Goal: Transaction & Acquisition: Obtain resource

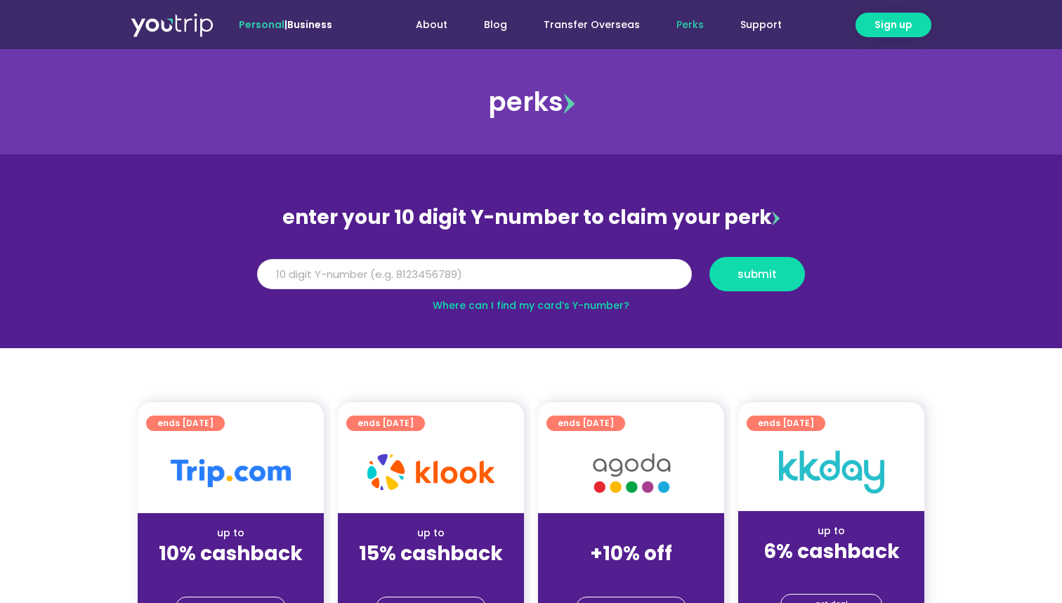
click at [577, 279] on input "Y Number" at bounding box center [474, 274] width 435 height 31
type input "8199064874"
click at [782, 272] on span "submit" at bounding box center [757, 274] width 72 height 11
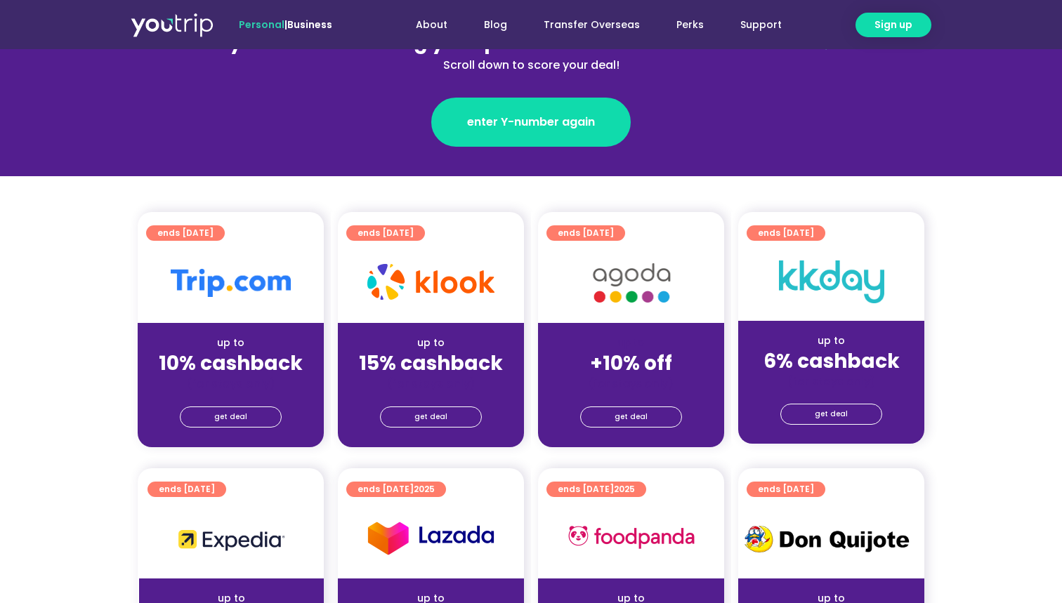
scroll to position [298, 0]
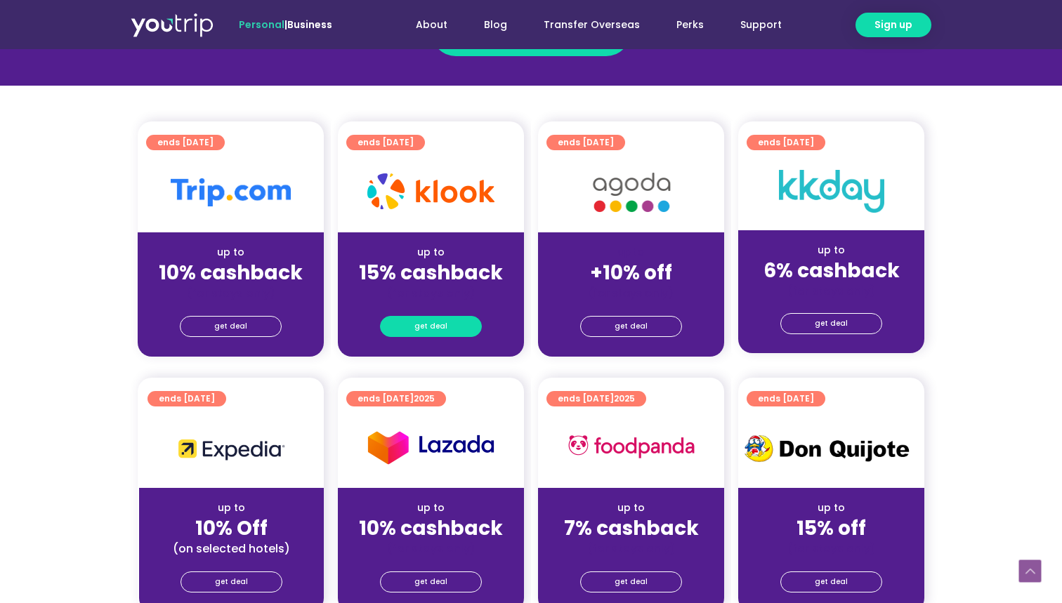
click at [426, 330] on span "get deal" at bounding box center [430, 327] width 33 height 20
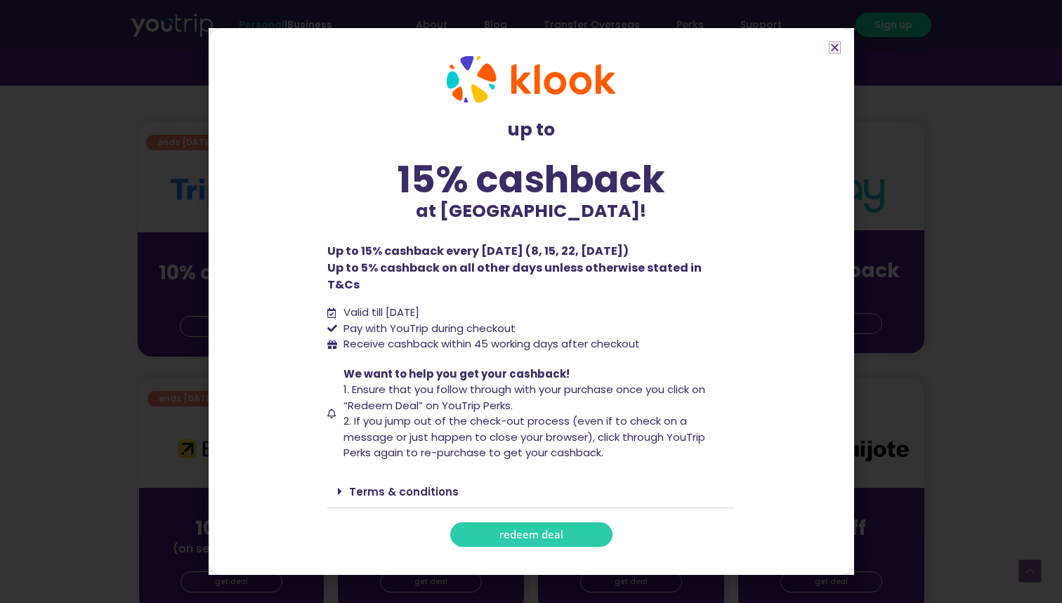
scroll to position [344, 0]
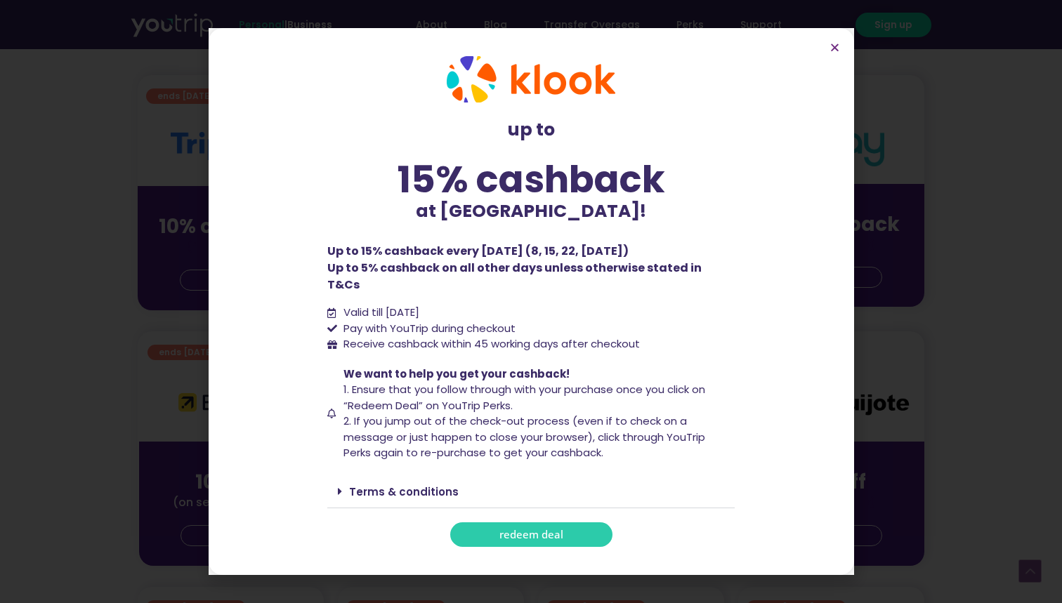
click at [339, 475] on div "Terms & conditions" at bounding box center [530, 491] width 407 height 33
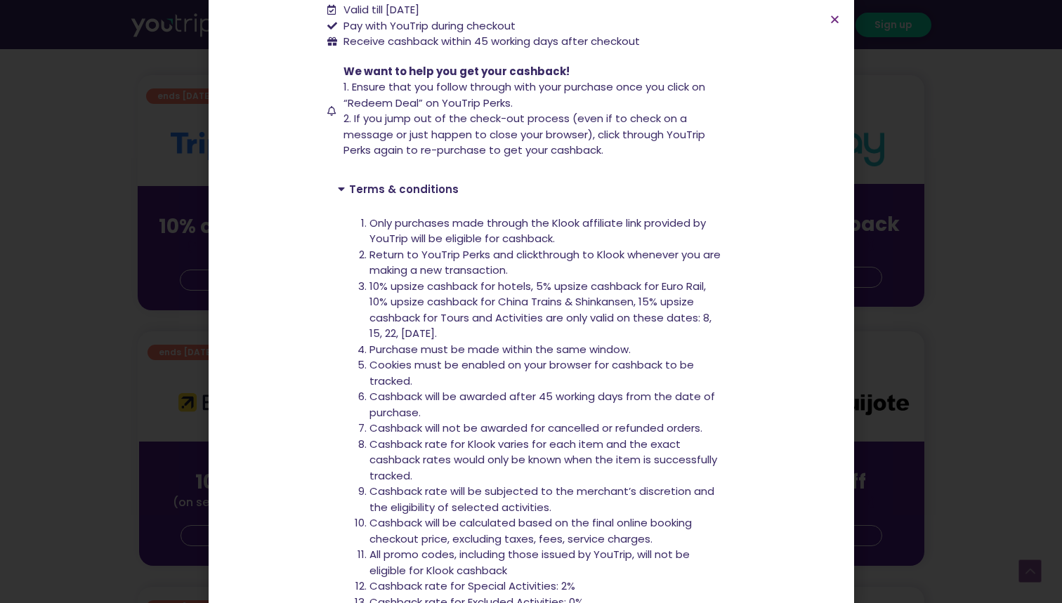
scroll to position [341, 0]
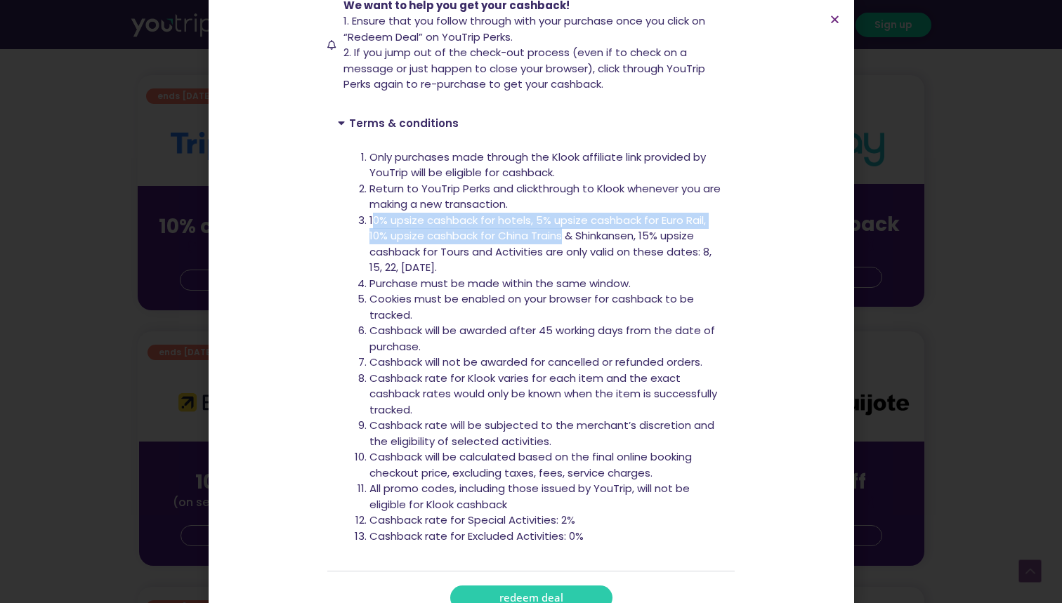
drag, startPoint x: 374, startPoint y: 196, endPoint x: 562, endPoint y: 208, distance: 188.6
click at [562, 213] on span "10% upsize cashback for hotels, 5% upsize cashback for Euro Rail, 10% upsize ca…" at bounding box center [540, 244] width 342 height 62
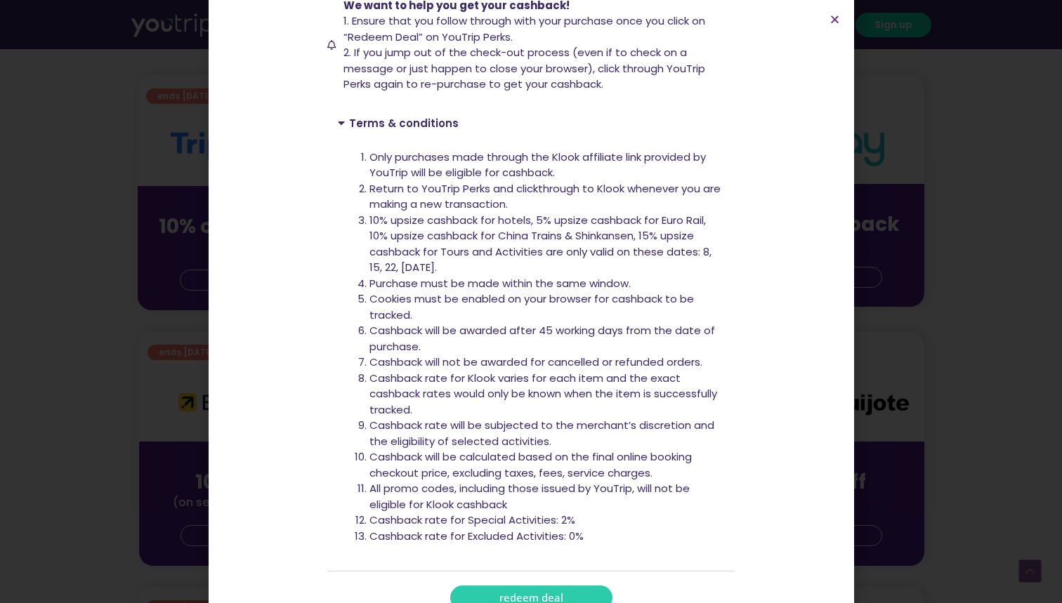
click at [582, 213] on span "10% upsize cashback for hotels, 5% upsize cashback for Euro Rail, 10% upsize ca…" at bounding box center [540, 244] width 342 height 62
drag, startPoint x: 582, startPoint y: 211, endPoint x: 643, endPoint y: 212, distance: 61.1
click at [643, 213] on span "10% upsize cashback for hotels, 5% upsize cashback for Euro Rail, 10% upsize ca…" at bounding box center [540, 244] width 342 height 62
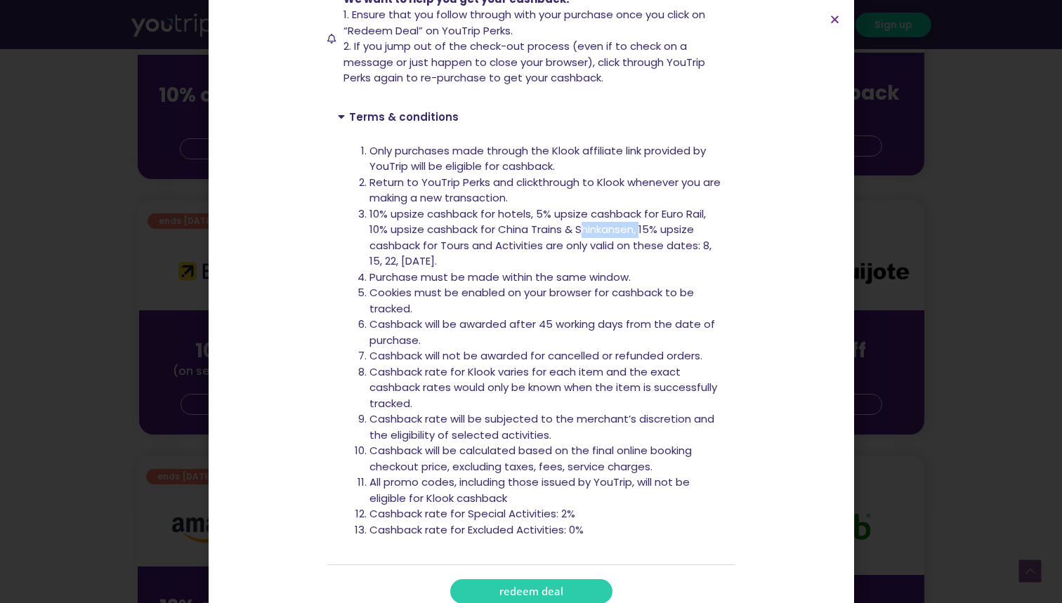
scroll to position [346, 0]
click at [609, 317] on li "Cashback will be awarded after 45 working days from the date of purchase." at bounding box center [546, 333] width 355 height 32
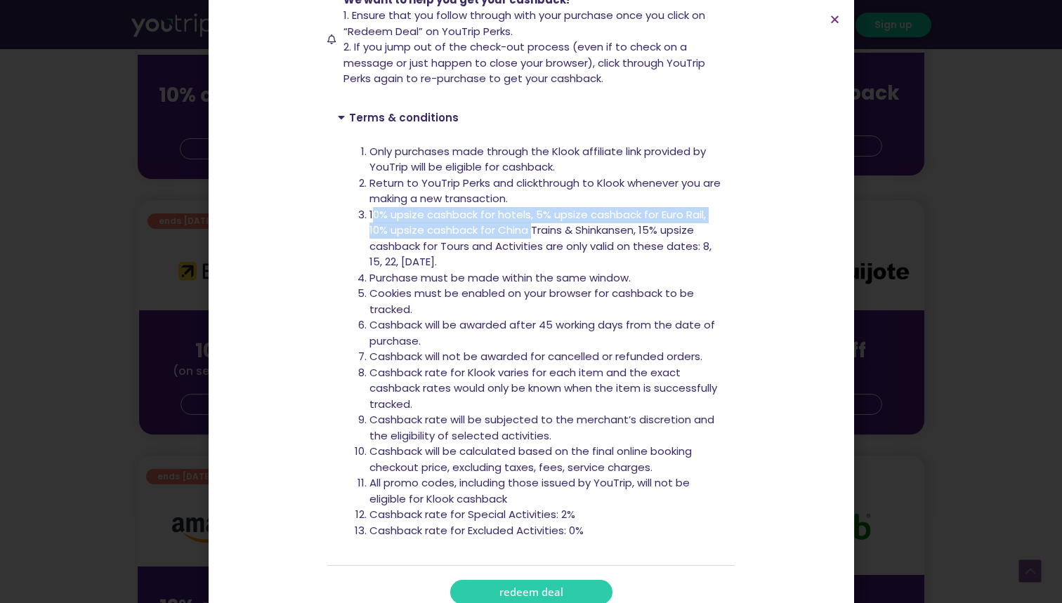
drag, startPoint x: 371, startPoint y: 192, endPoint x: 533, endPoint y: 204, distance: 161.9
click at [533, 207] on span "10% upsize cashback for hotels, 5% upsize cashback for Euro Rail, 10% upsize ca…" at bounding box center [540, 238] width 342 height 62
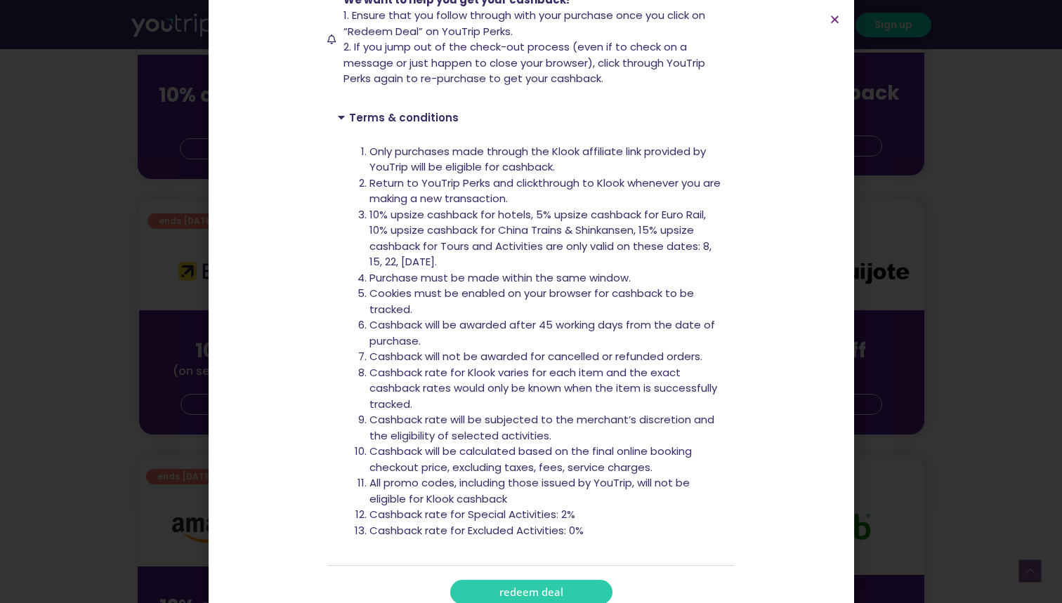
click at [527, 226] on span "10% upsize cashback for hotels, 5% upsize cashback for Euro Rail, 10% upsize ca…" at bounding box center [540, 238] width 342 height 62
drag, startPoint x: 373, startPoint y: 207, endPoint x: 624, endPoint y: 213, distance: 250.8
click at [624, 213] on span "10% upsize cashback for hotels, 5% upsize cashback for Euro Rail, 10% upsize ca…" at bounding box center [540, 238] width 342 height 62
click at [654, 216] on span "10% upsize cashback for hotels, 5% upsize cashback for Euro Rail, 10% upsize ca…" at bounding box center [540, 238] width 342 height 62
drag, startPoint x: 643, startPoint y: 213, endPoint x: 579, endPoint y: 232, distance: 66.5
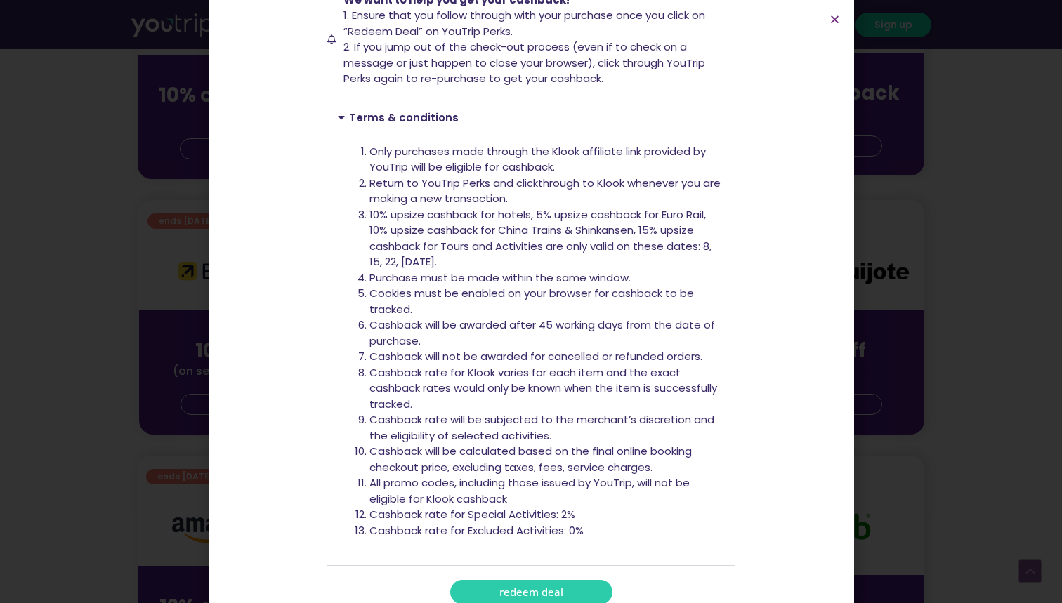
click at [579, 232] on li "10% upsize cashback for hotels, 5% upsize cashback for Euro Rail, 10% upsize ca…" at bounding box center [546, 238] width 355 height 63
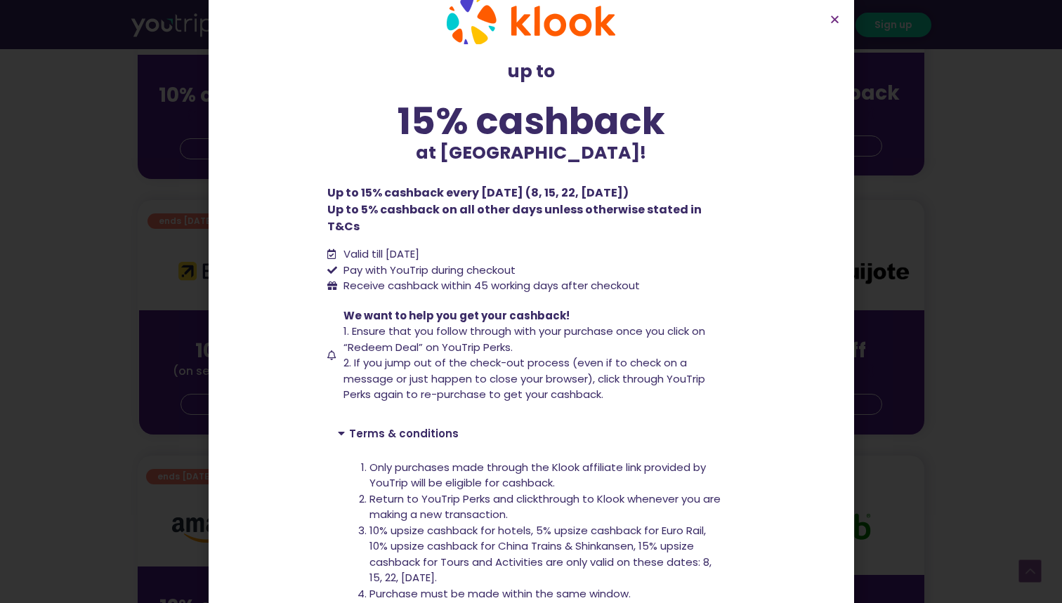
scroll to position [16, 0]
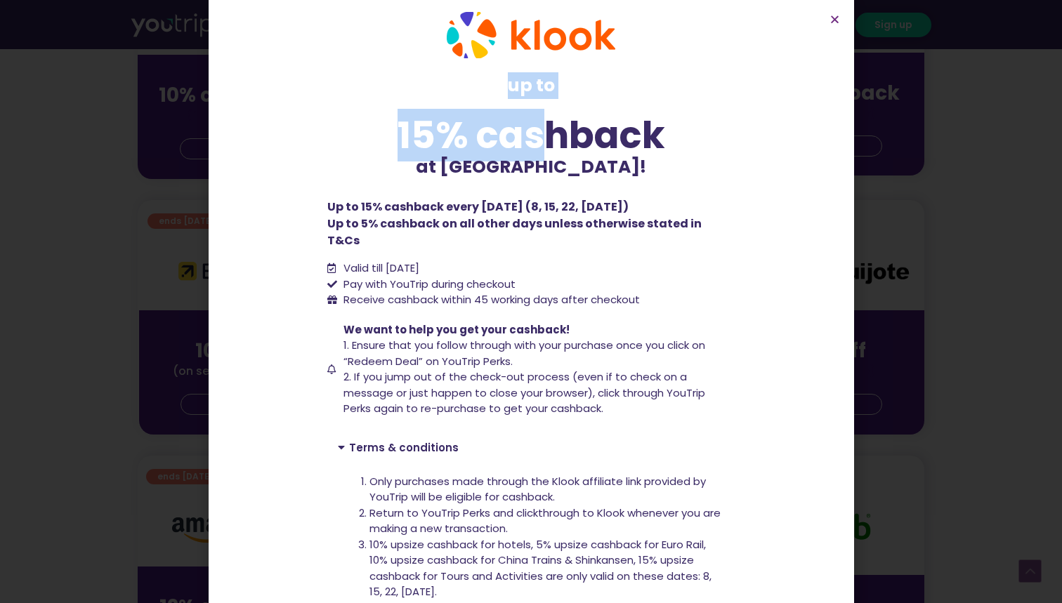
drag, startPoint x: 510, startPoint y: 86, endPoint x: 544, endPoint y: 145, distance: 67.9
click at [544, 145] on div "up to 15% cashback at Klook!" at bounding box center [530, 125] width 407 height 107
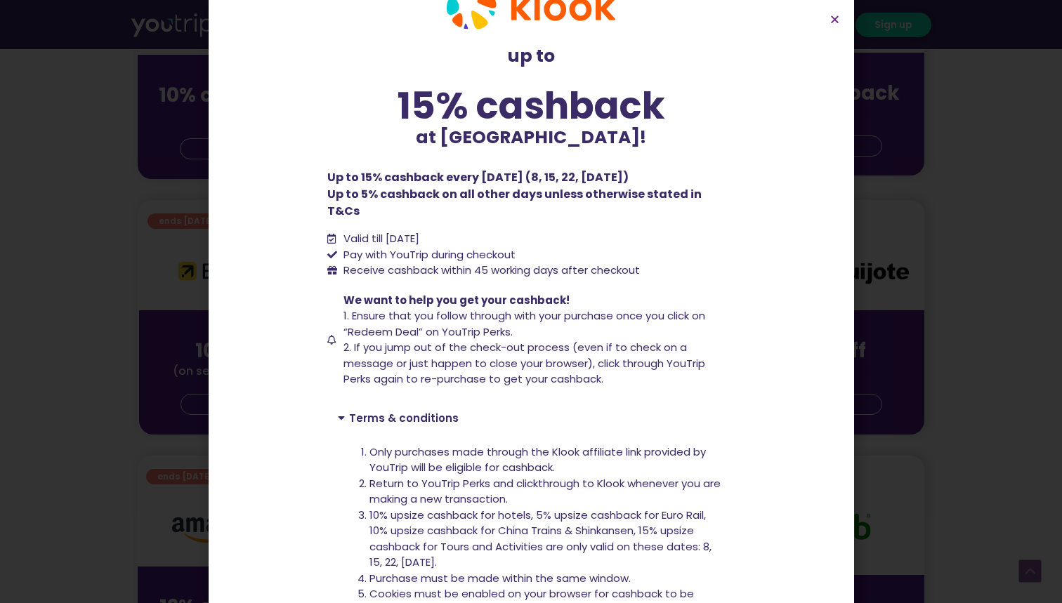
click at [535, 130] on p "at Klook!" at bounding box center [530, 137] width 407 height 27
drag, startPoint x: 427, startPoint y: 100, endPoint x: 478, endPoint y: 100, distance: 50.6
click at [478, 100] on div "15% cashback" at bounding box center [530, 105] width 407 height 37
drag, startPoint x: 331, startPoint y: 190, endPoint x: 610, endPoint y: 197, distance: 278.9
click at [610, 197] on p "Up to 15% cashback every Wednesday (8, 15, 22, 29 Oct) Up to 5% cashback on all…" at bounding box center [530, 194] width 407 height 51
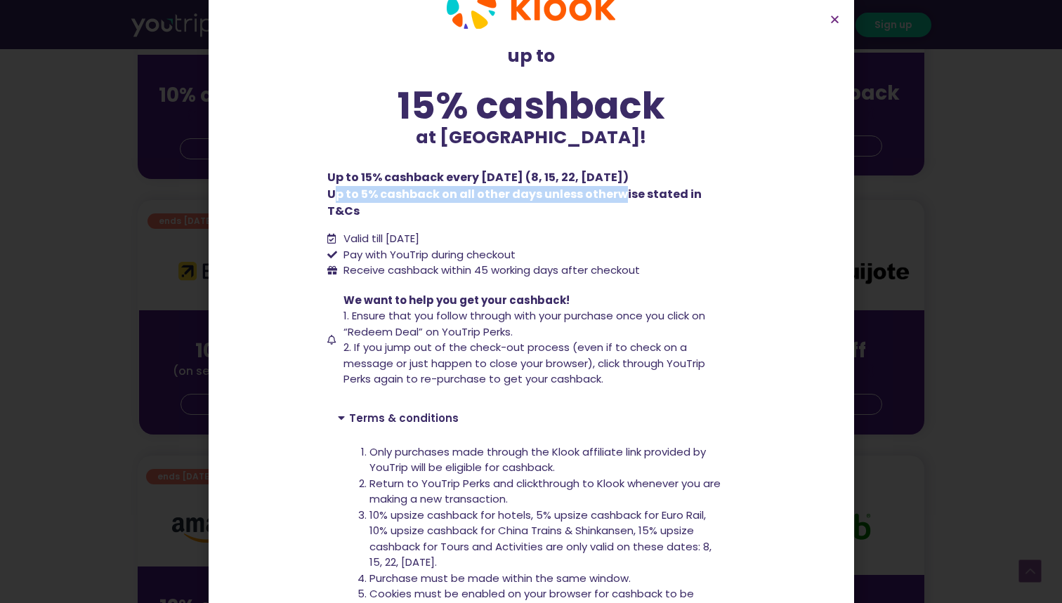
drag, startPoint x: 373, startPoint y: 506, endPoint x: 489, endPoint y: 536, distance: 119.7
click at [489, 536] on li "10% upsize cashback for hotels, 5% upsize cashback for Euro Rail, 10% upsize ca…" at bounding box center [546, 539] width 355 height 63
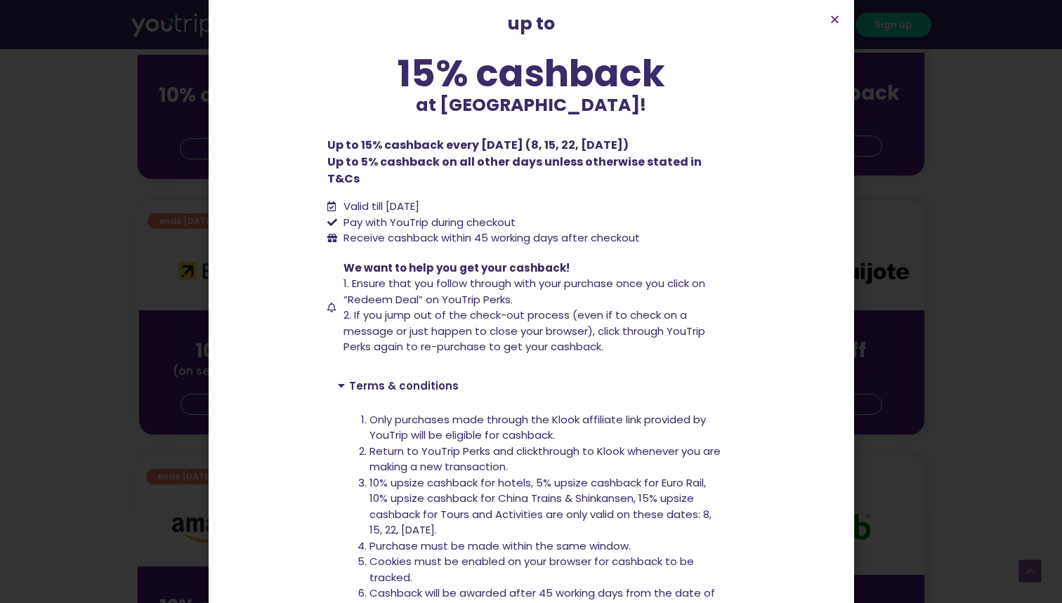
scroll to position [81, 0]
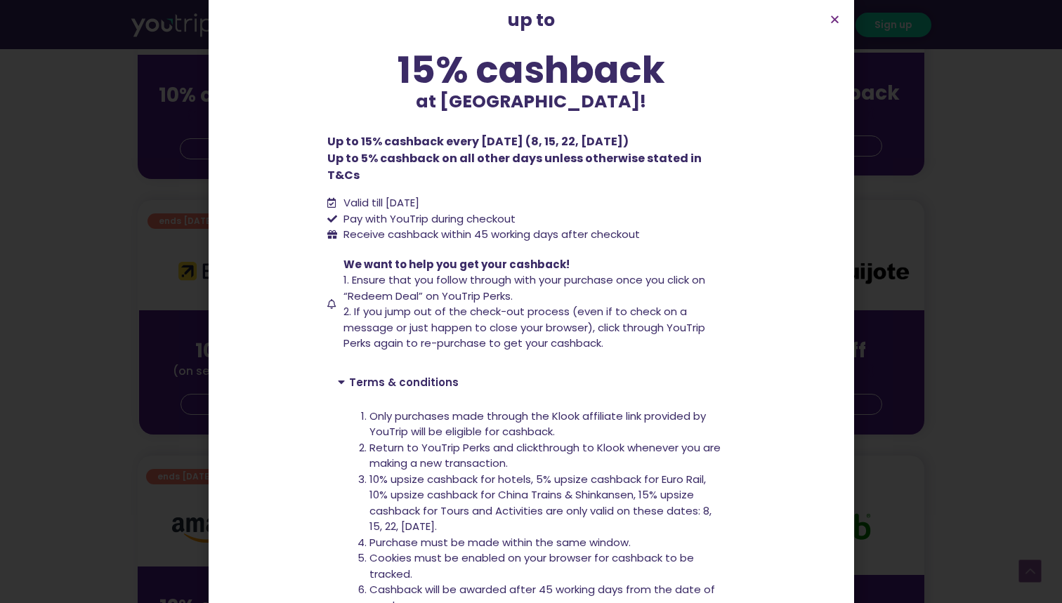
click at [542, 482] on span "10% upsize cashback for hotels, 5% upsize cashback for Euro Rail, 10% upsize ca…" at bounding box center [540, 503] width 342 height 62
drag, startPoint x: 371, startPoint y: 469, endPoint x: 464, endPoint y: 476, distance: 93.7
click at [465, 476] on span "10% upsize cashback for hotels, 5% upsize cashback for Euro Rail, 10% upsize ca…" at bounding box center [540, 503] width 342 height 62
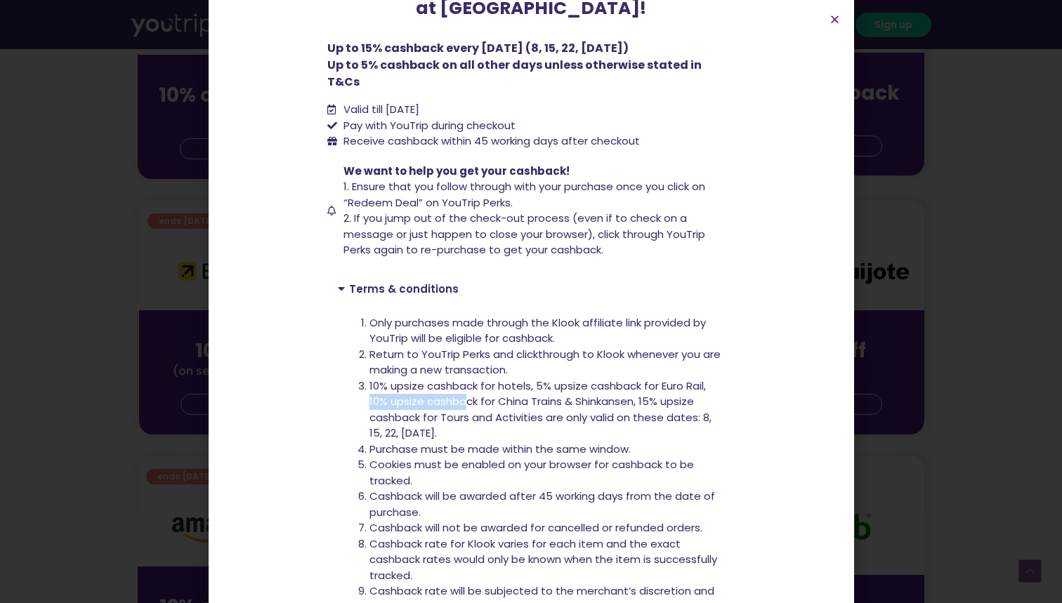
scroll to position [163, 0]
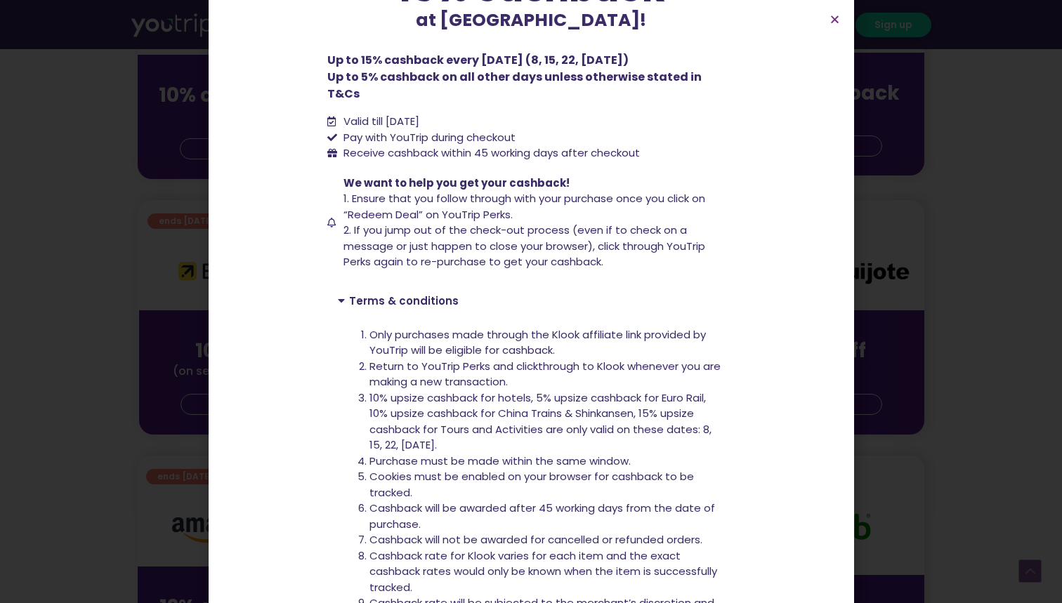
click at [529, 390] on span "10% upsize cashback for hotels, 5% upsize cashback for Euro Rail, 10% upsize ca…" at bounding box center [540, 421] width 342 height 62
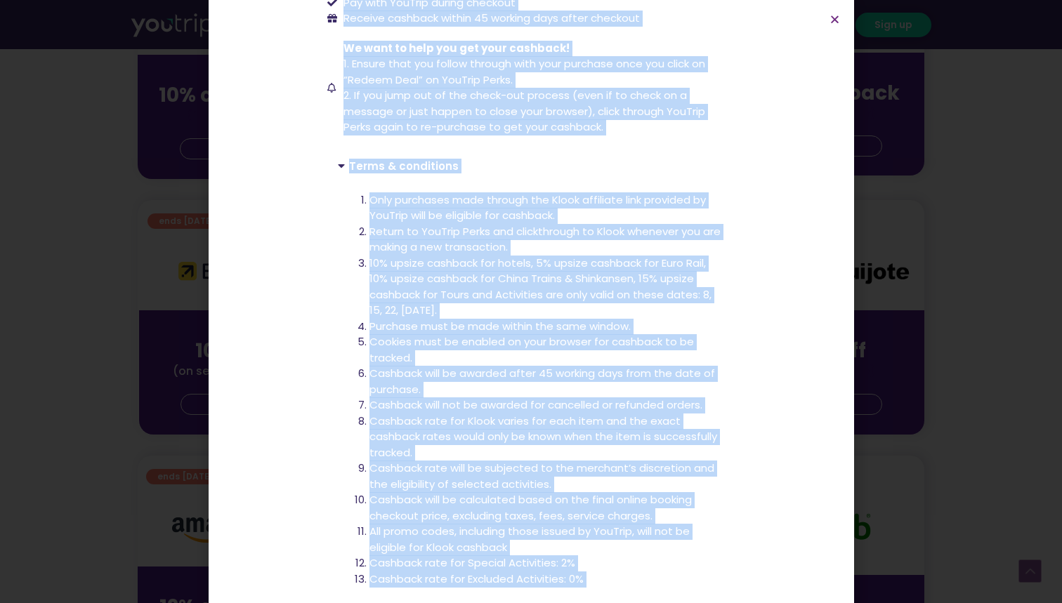
scroll to position [346, 0]
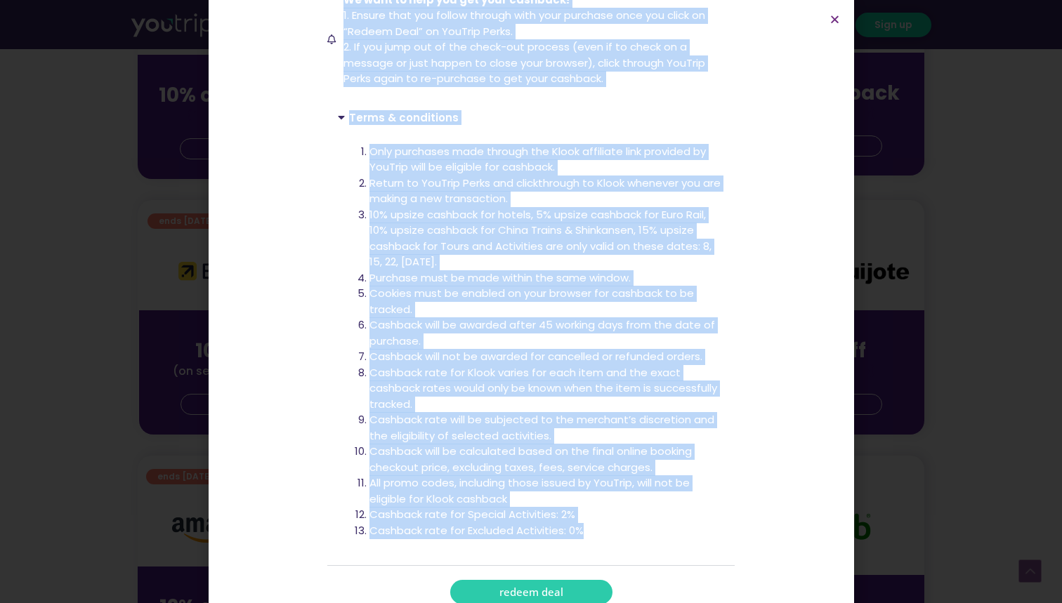
drag, startPoint x: 329, startPoint y: 216, endPoint x: 626, endPoint y: 503, distance: 413.2
click at [626, 503] on div "up to 15% cashback at Klook! up to 15% cashback at Klook! Up to 15% cashback ev…" at bounding box center [530, 143] width 421 height 937
copy div "Up to 15% cashback every Wednesday (8, 15, 22, 29 Oct) Up to 5% cashback on all…"
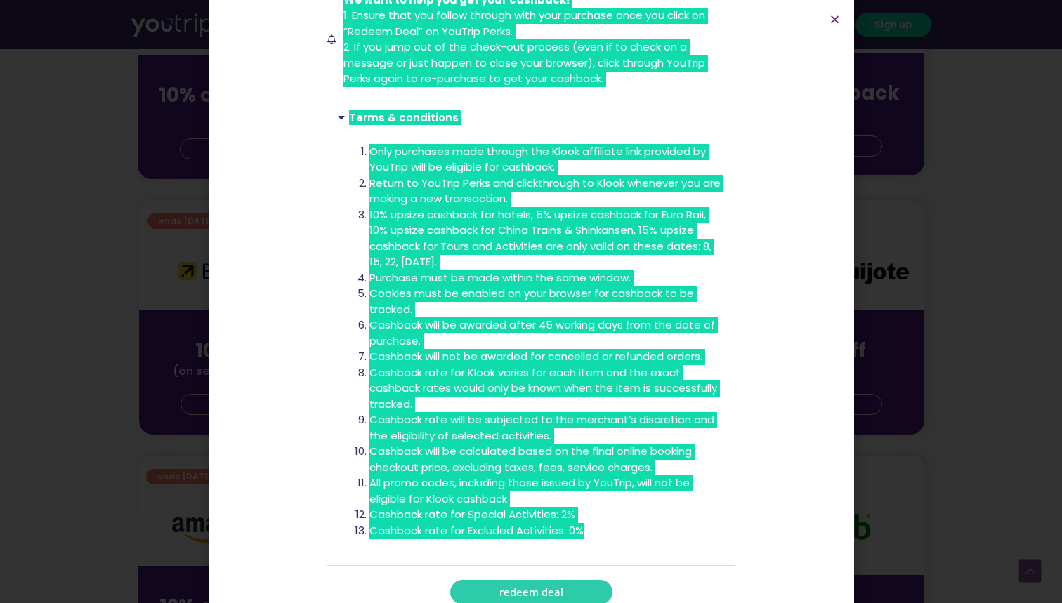
drag, startPoint x: 537, startPoint y: 180, endPoint x: 534, endPoint y: 412, distance: 232.5
click at [534, 412] on li "Cashback rate will be subjected to the merchant’s discretion and the eligibilit…" at bounding box center [546, 428] width 355 height 32
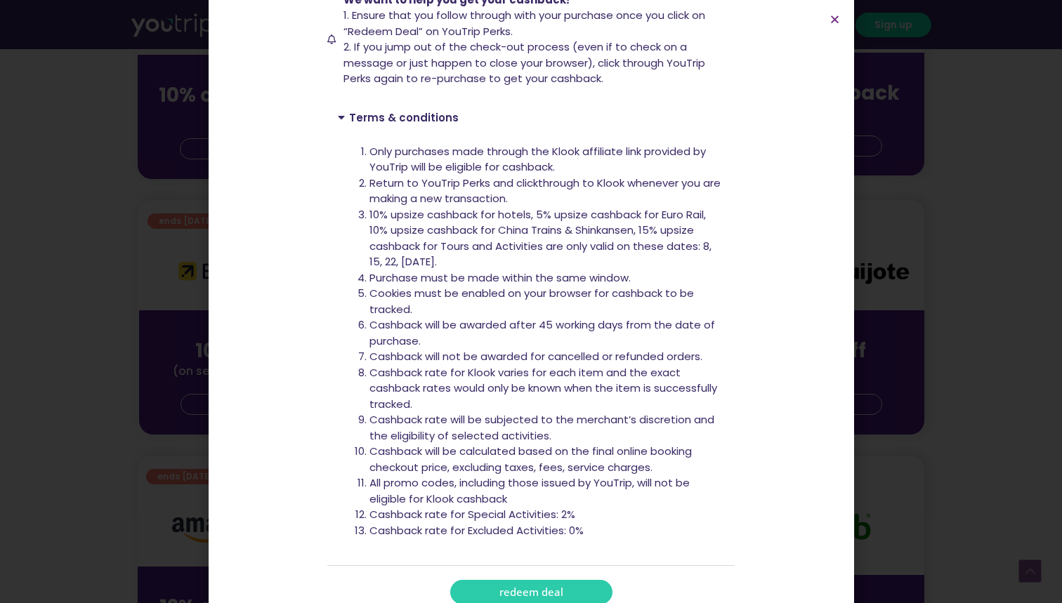
click at [557, 349] on li "Cashback will not be awarded for cancelled or refunded orders." at bounding box center [546, 357] width 355 height 16
click at [829, 13] on section "up to 15% cashback at Klook! up to 15% cashback at Klook! Up to 15% cashback ev…" at bounding box center [531, 143] width 645 height 979
click at [827, 20] on section "up to 15% cashback at Klook! up to 15% cashback at Klook! Up to 15% cashback ev…" at bounding box center [531, 143] width 645 height 979
click at [831, 20] on icon "Close" at bounding box center [834, 19] width 11 height 11
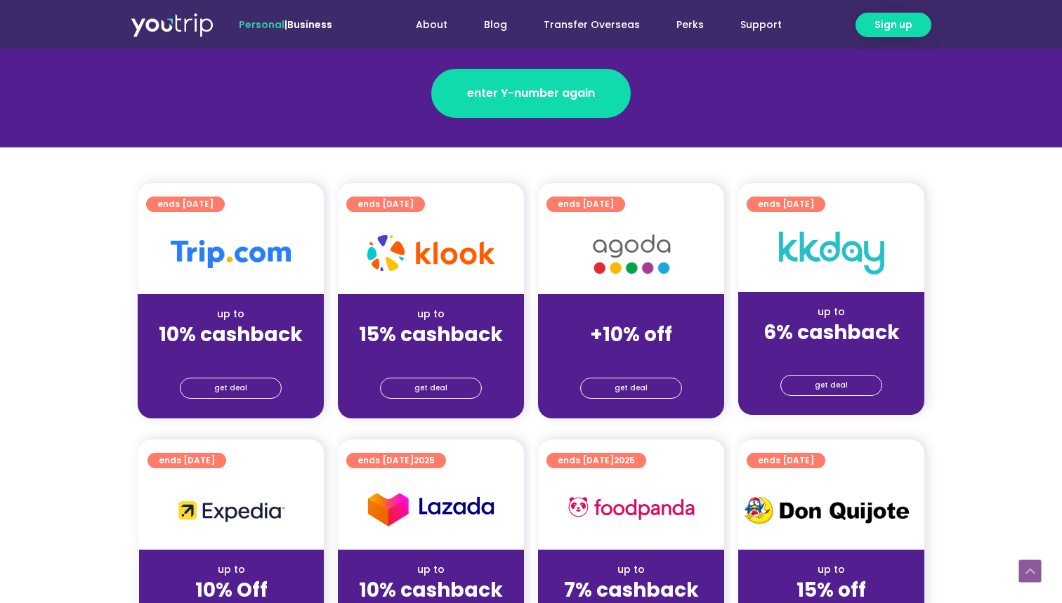
scroll to position [213, 0]
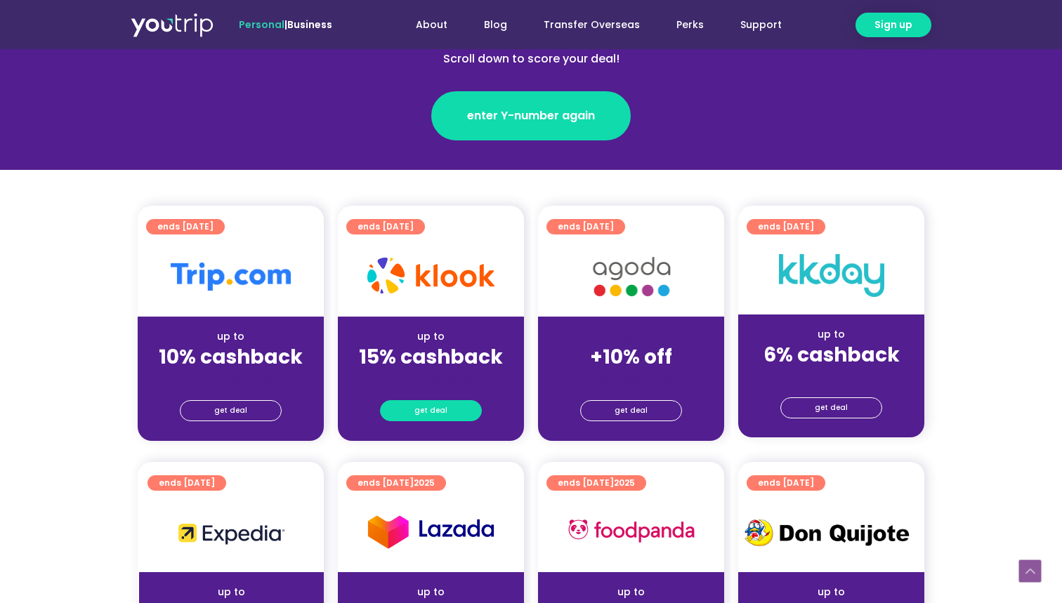
click at [428, 414] on span "get deal" at bounding box center [430, 411] width 33 height 20
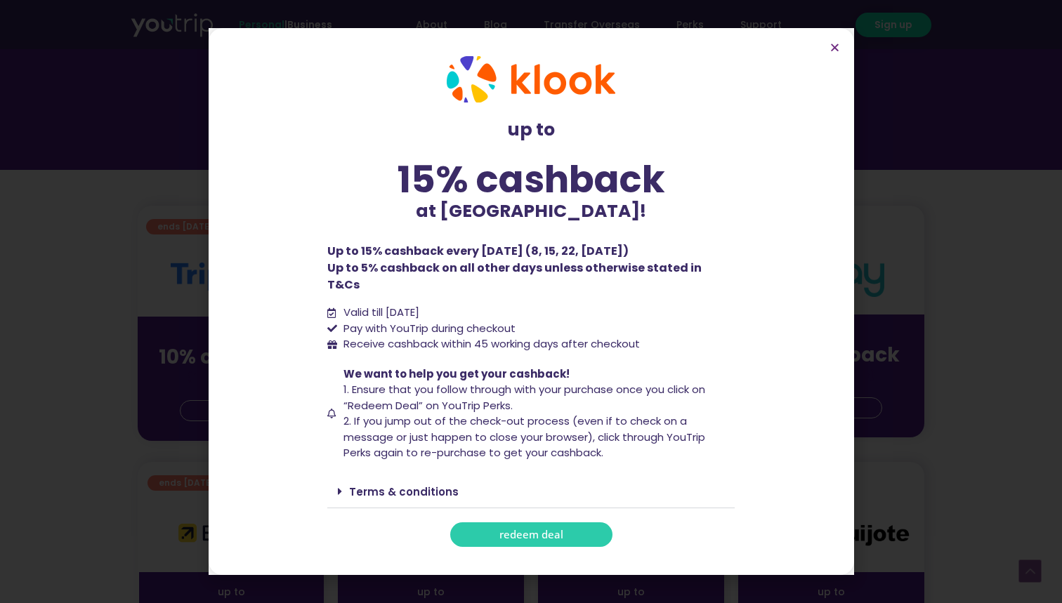
click at [529, 529] on span "redeem deal" at bounding box center [531, 534] width 64 height 11
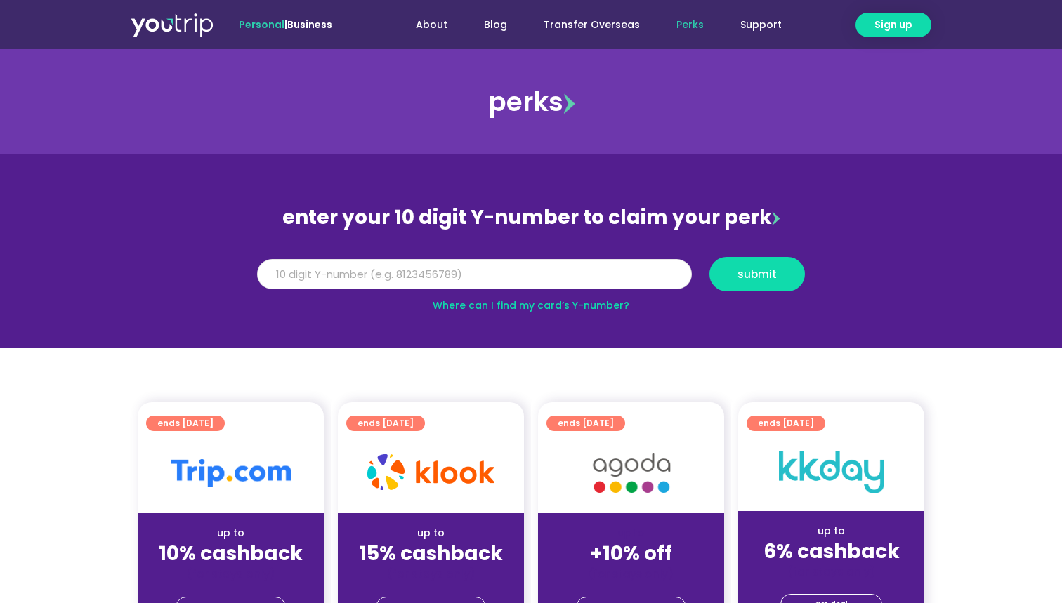
click at [456, 278] on input "Y Number" at bounding box center [474, 274] width 435 height 31
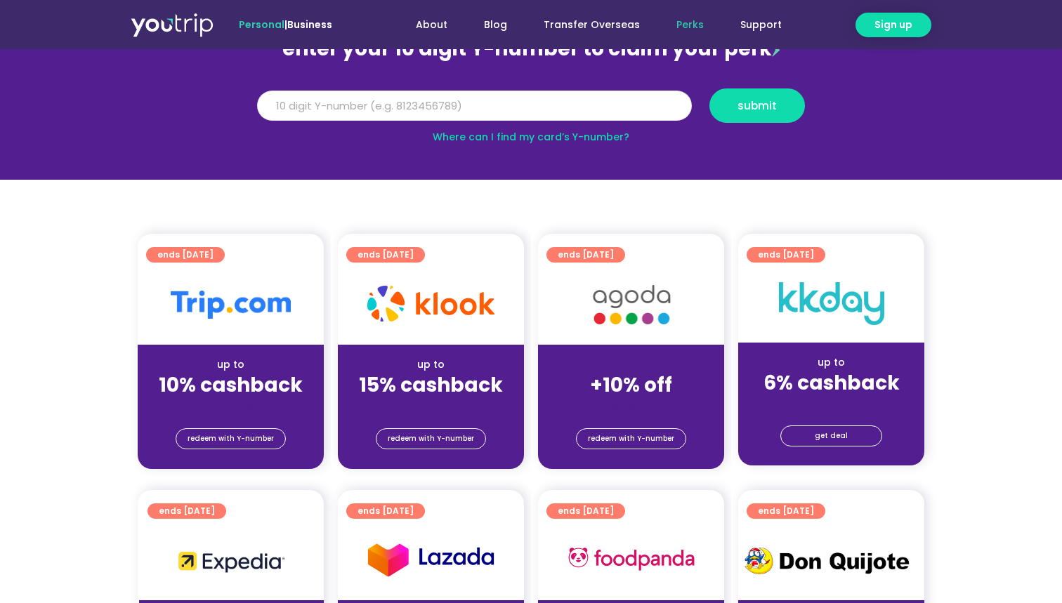
scroll to position [169, 0]
